Goal: Entertainment & Leisure: Browse casually

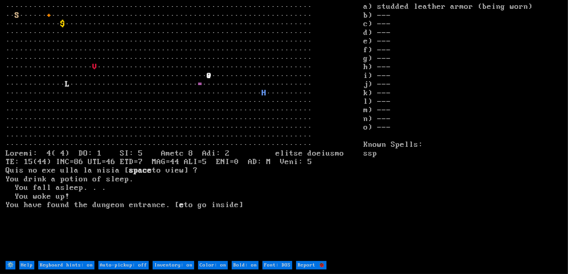
type off "Auto-pickup: on"
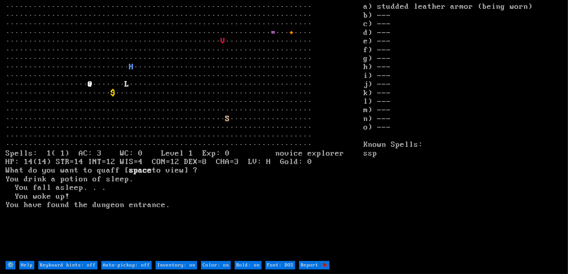
type off "Auto-pickup: on"
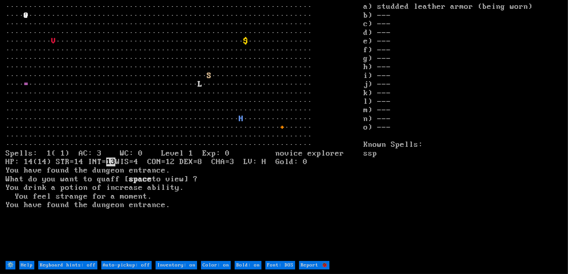
type off "Auto-pickup: on"
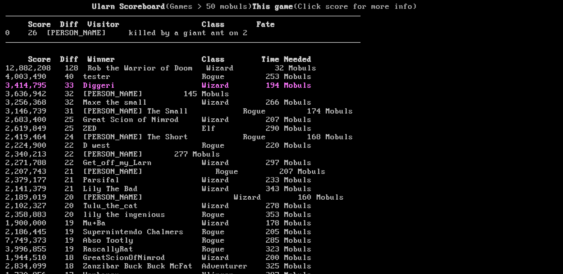
click at [265, 90] on link "3,414,795 33 Diggeri Wizard 194 Mobuls" at bounding box center [159, 85] width 306 height 9
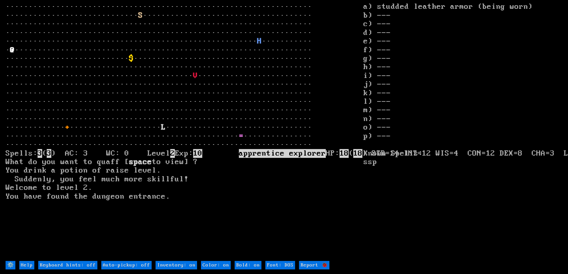
type off "Auto-pickup: on"
